Goal: Information Seeking & Learning: Find specific fact

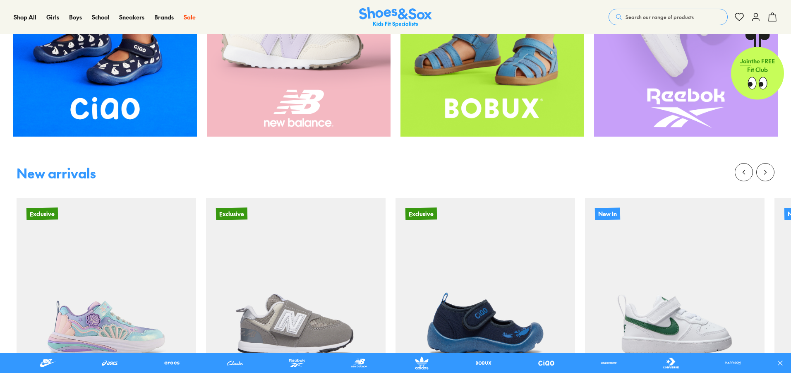
scroll to position [495, 0]
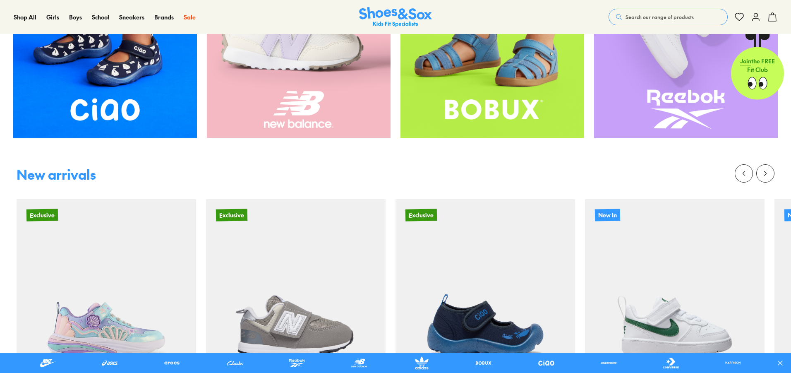
drag, startPoint x: 669, startPoint y: 5, endPoint x: 669, endPoint y: 10, distance: 5.4
click at [669, 5] on div "Shop All Shop All Shop All New Arrivals Up to 40% Off Sale Online Only Best Sel…" at bounding box center [395, 17] width 791 height 34
click at [669, 22] on button "Search our range of products" at bounding box center [667, 17] width 119 height 17
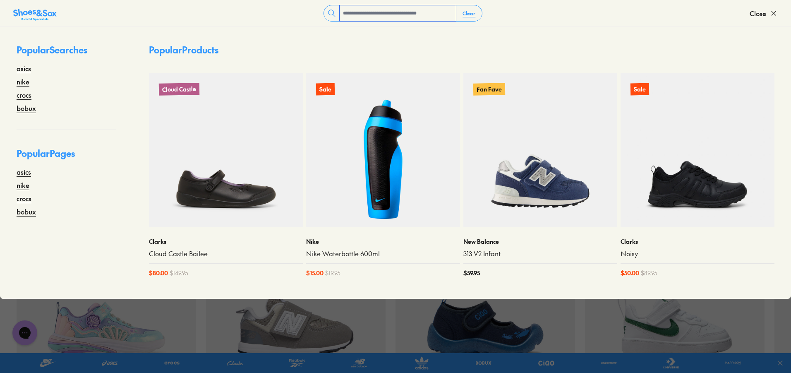
scroll to position [0, 0]
type input "****"
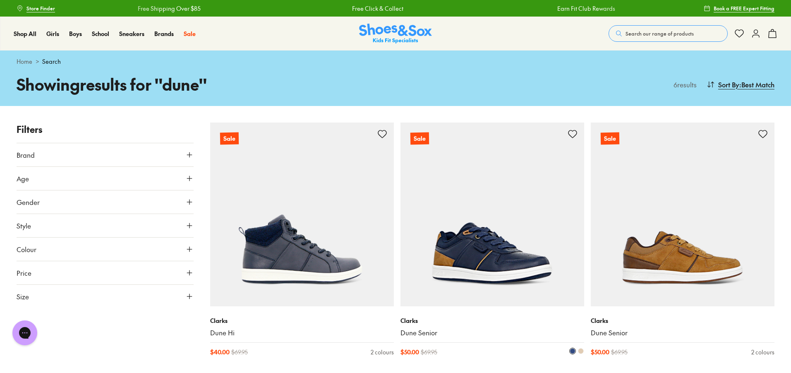
click at [460, 290] on img at bounding box center [492, 214] width 184 height 184
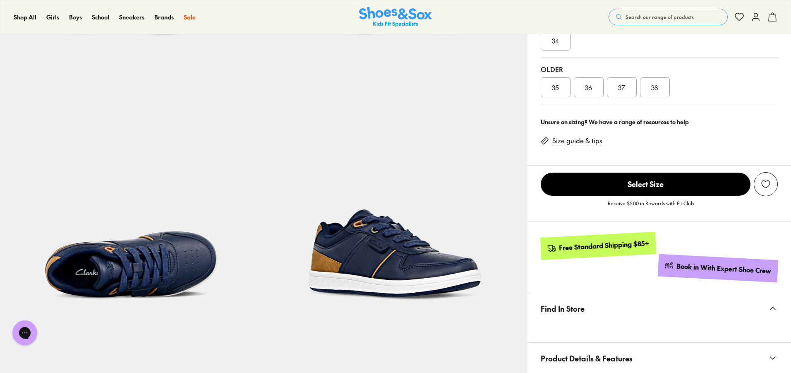
scroll to position [294, 0]
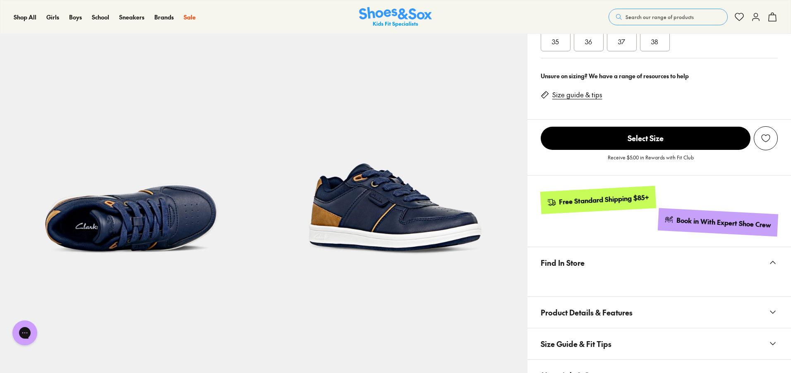
select select "*"
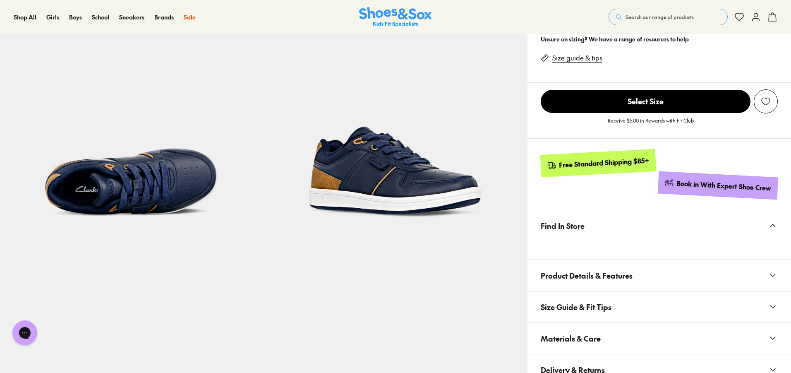
click at [624, 334] on button "Materials & Care" at bounding box center [658, 338] width 263 height 31
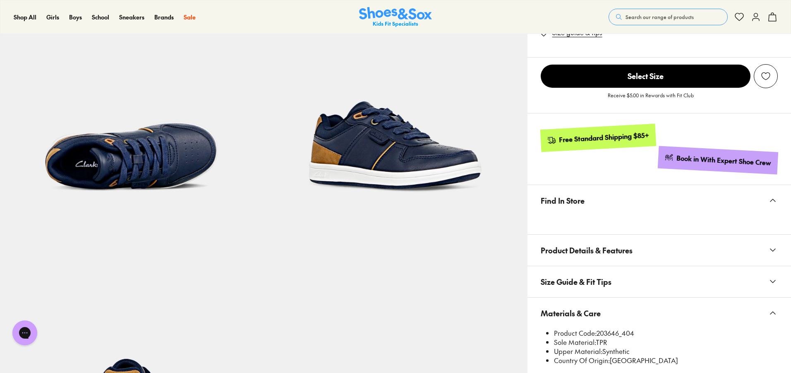
scroll to position [372, 0]
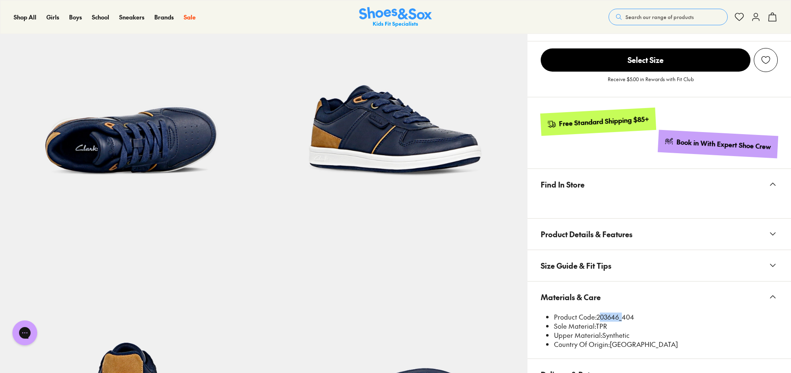
drag, startPoint x: 620, startPoint y: 318, endPoint x: 597, endPoint y: 313, distance: 23.4
click at [597, 313] on li "Product Code: 203646_404" at bounding box center [666, 316] width 224 height 9
copy li "203646"
